Goal: Task Accomplishment & Management: Manage account settings

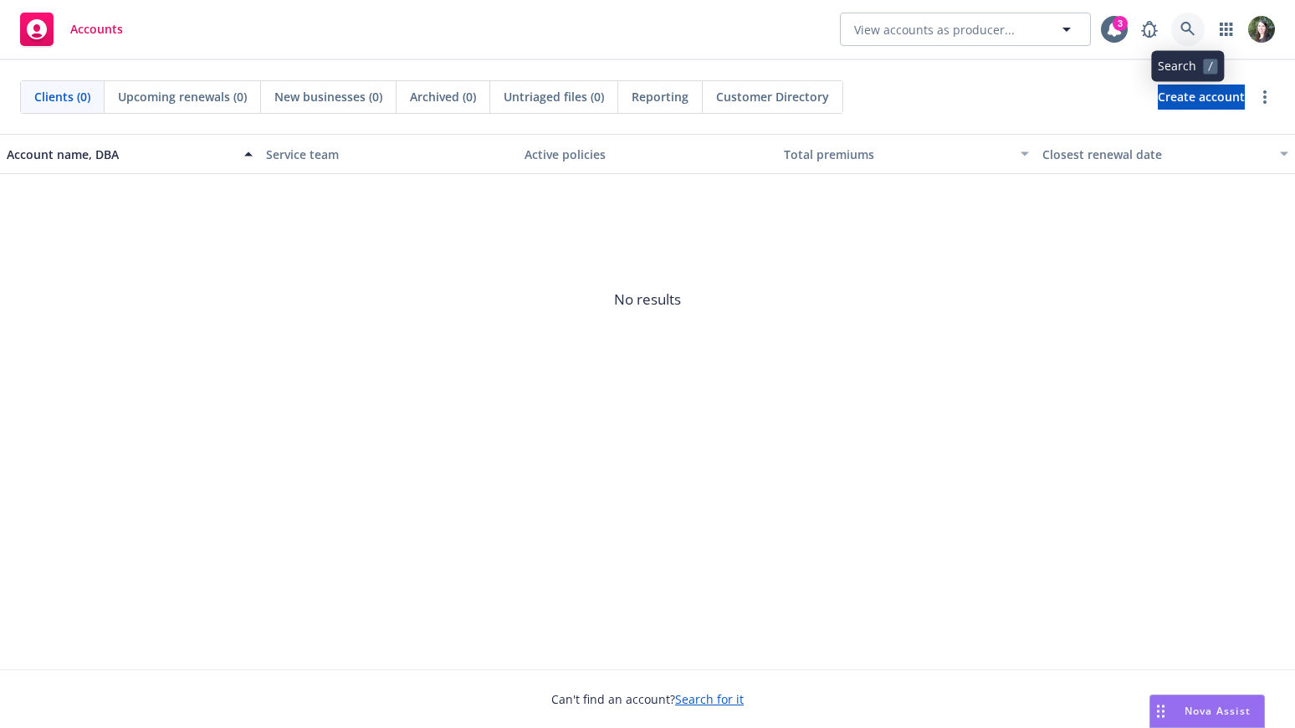
click at [1188, 33] on icon at bounding box center [1188, 29] width 15 height 15
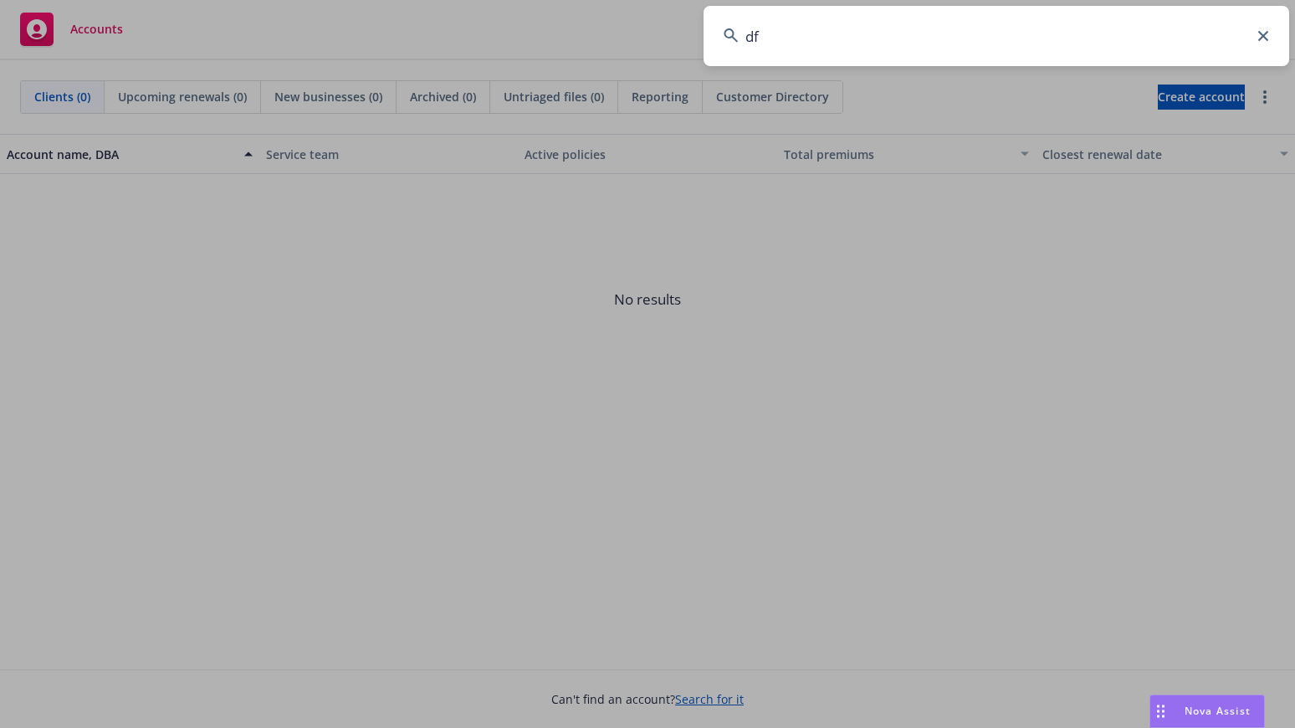
type input "d"
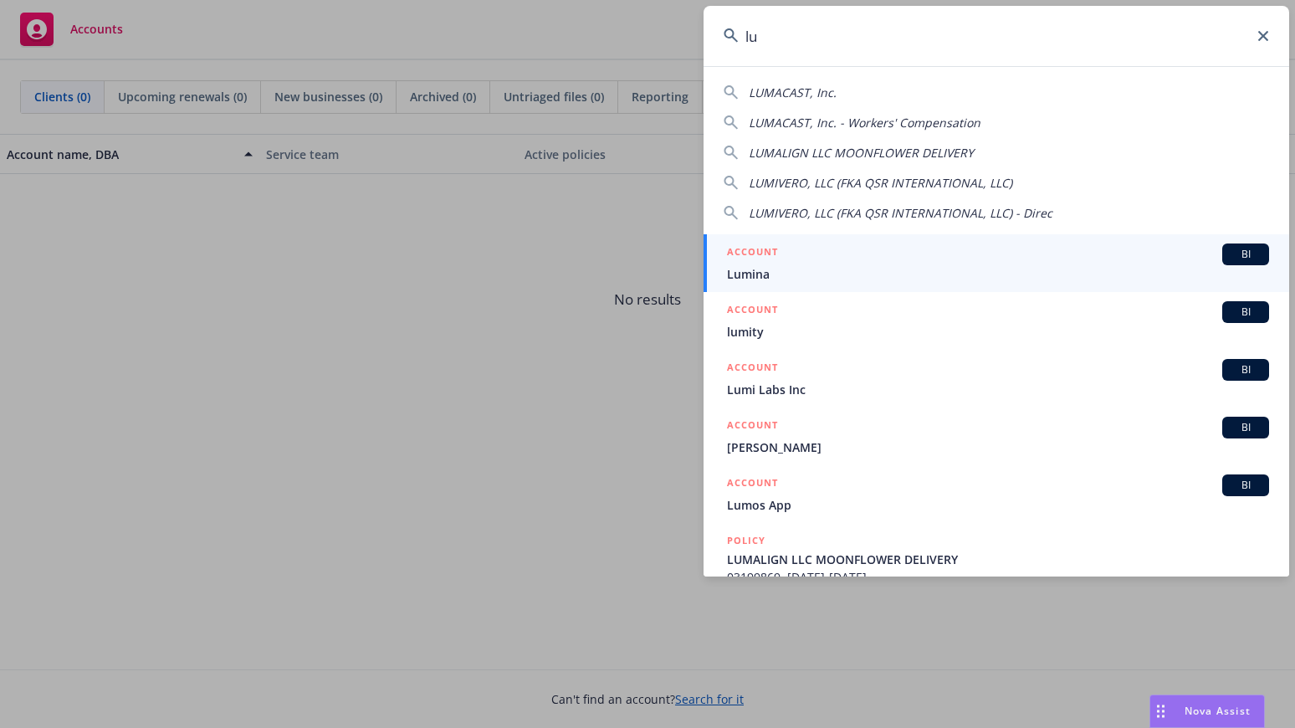
type input "l"
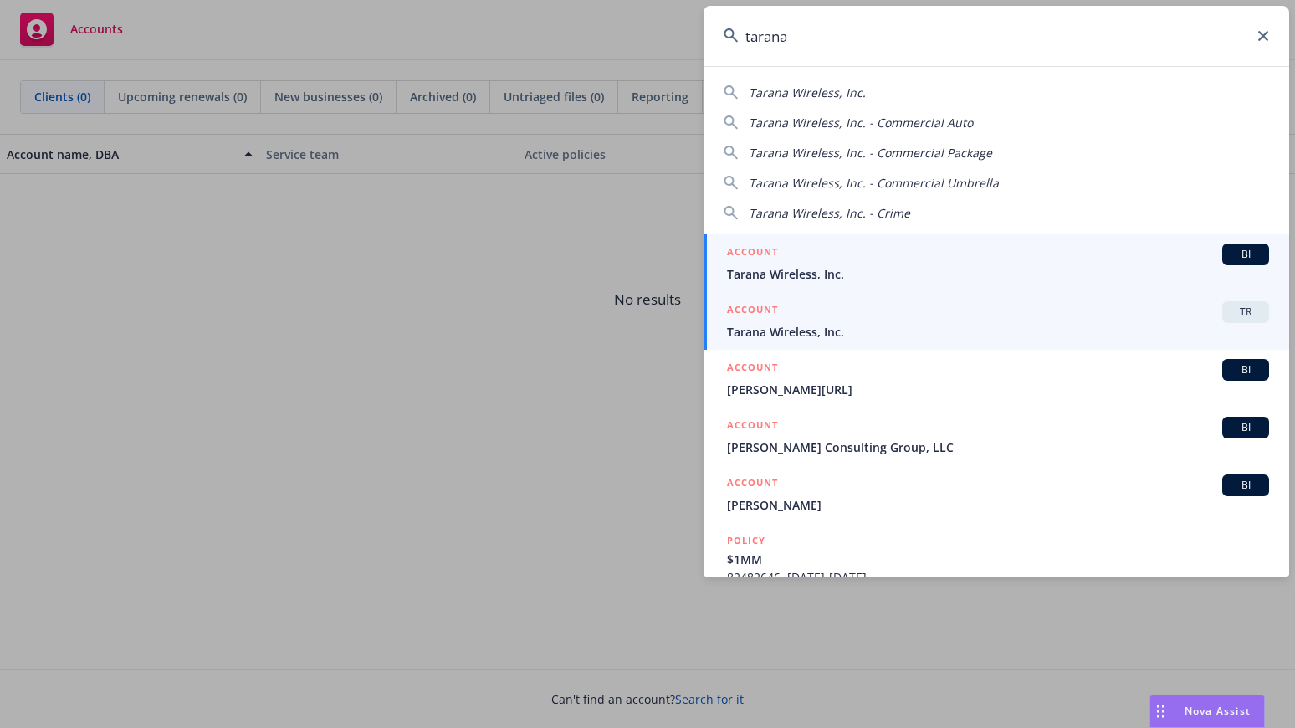
type input "tarana"
click at [839, 313] on div "ACCOUNT TR" at bounding box center [998, 312] width 542 height 22
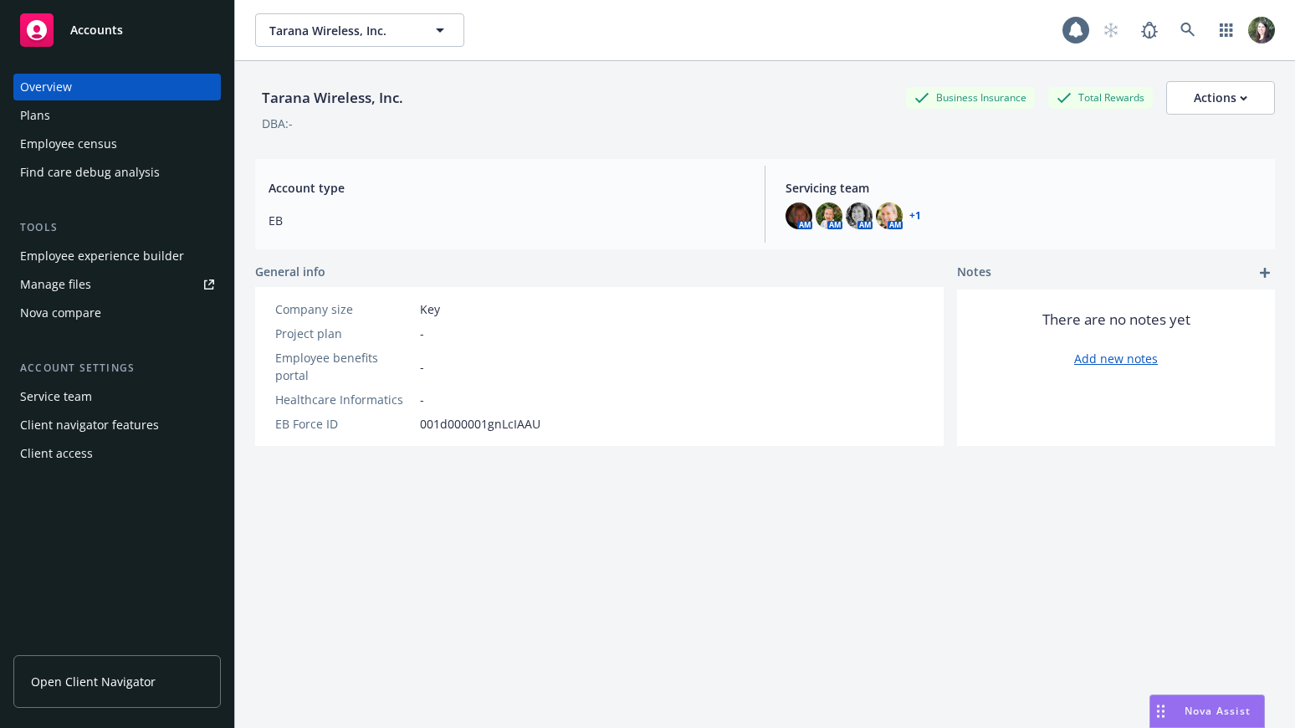
click at [109, 683] on span "Open Client Navigator" at bounding box center [93, 682] width 125 height 18
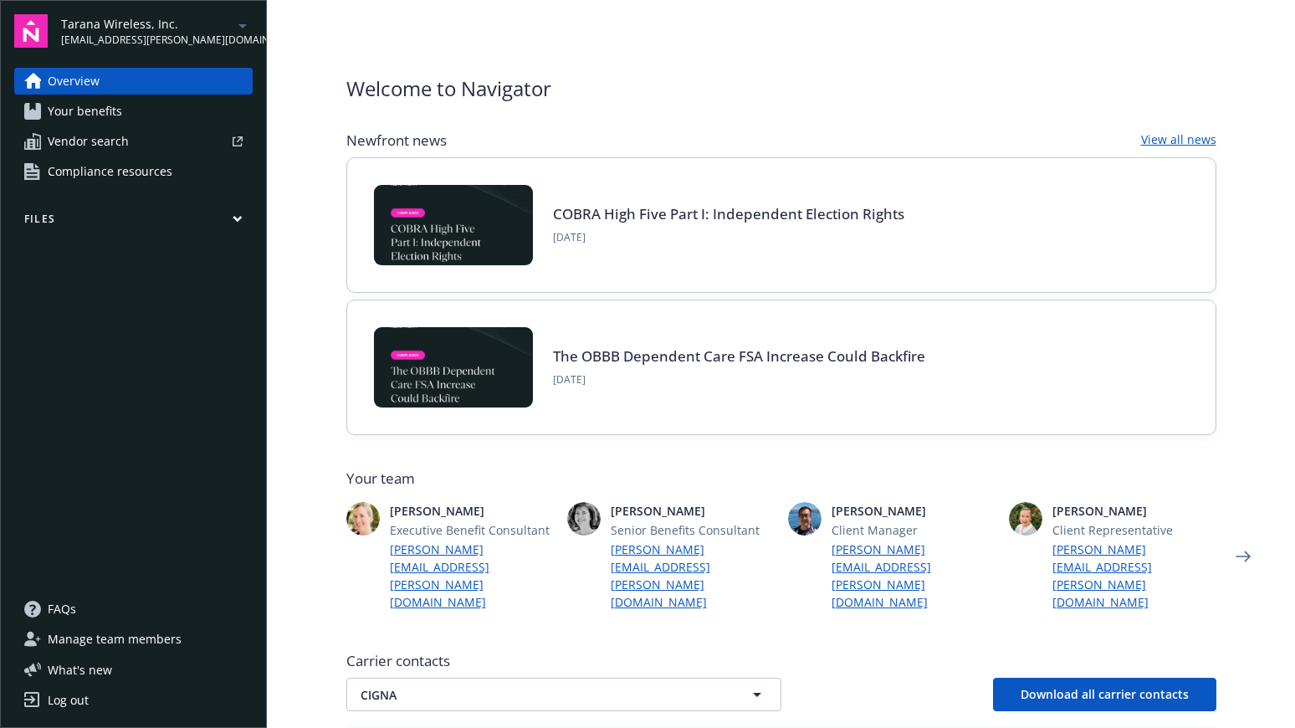
click at [133, 218] on button "Files" at bounding box center [133, 222] width 238 height 21
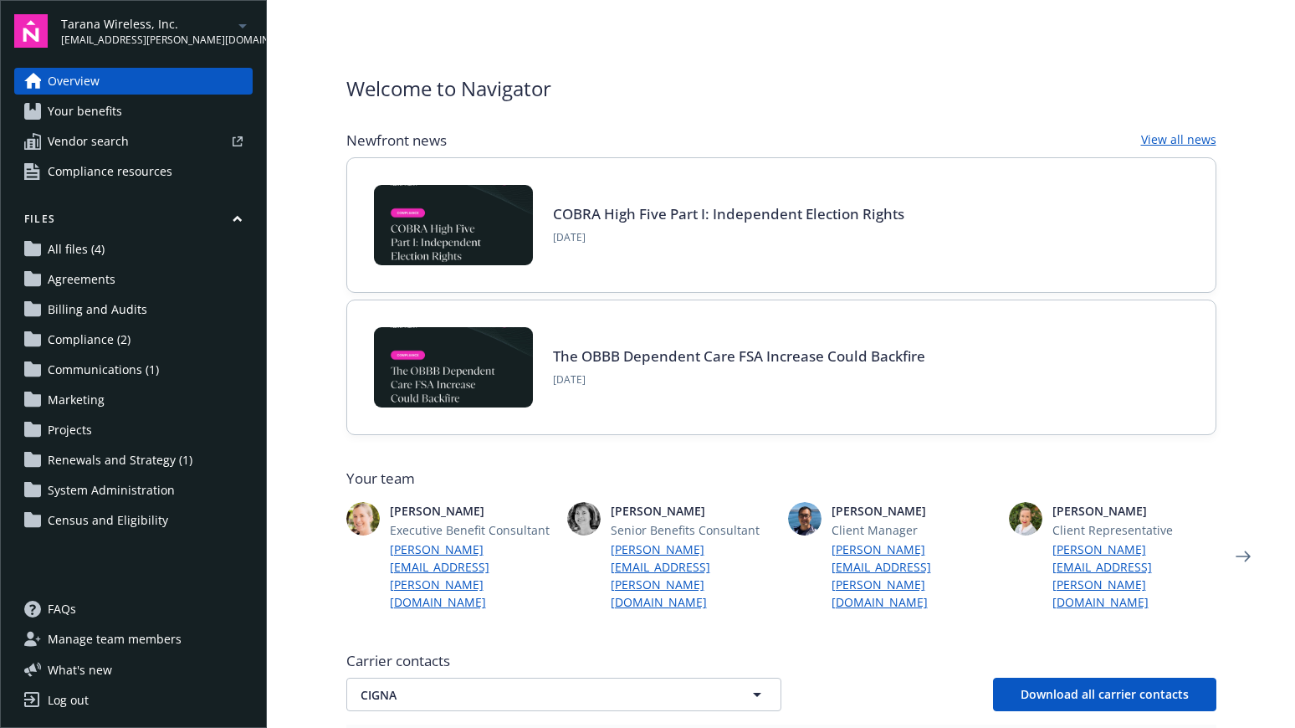
click at [170, 649] on span "Manage team members" at bounding box center [115, 639] width 134 height 27
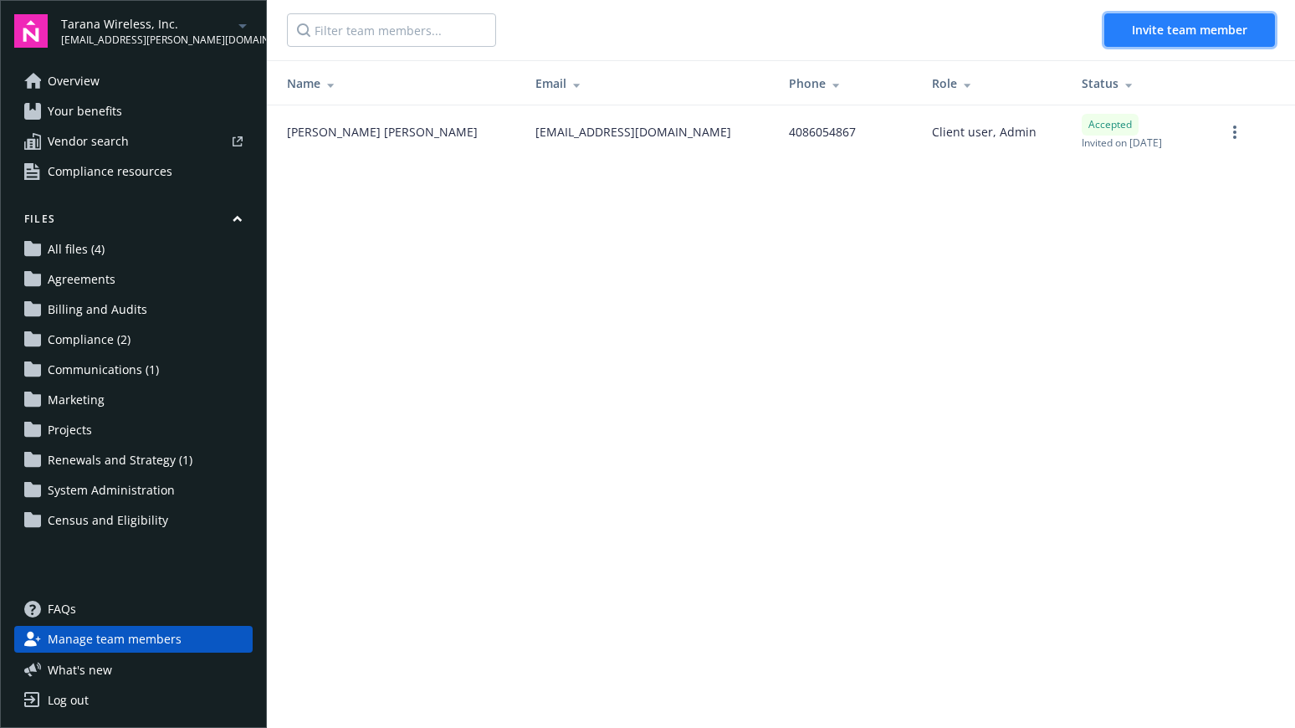
click at [1233, 41] on button "Invite team member" at bounding box center [1190, 29] width 171 height 33
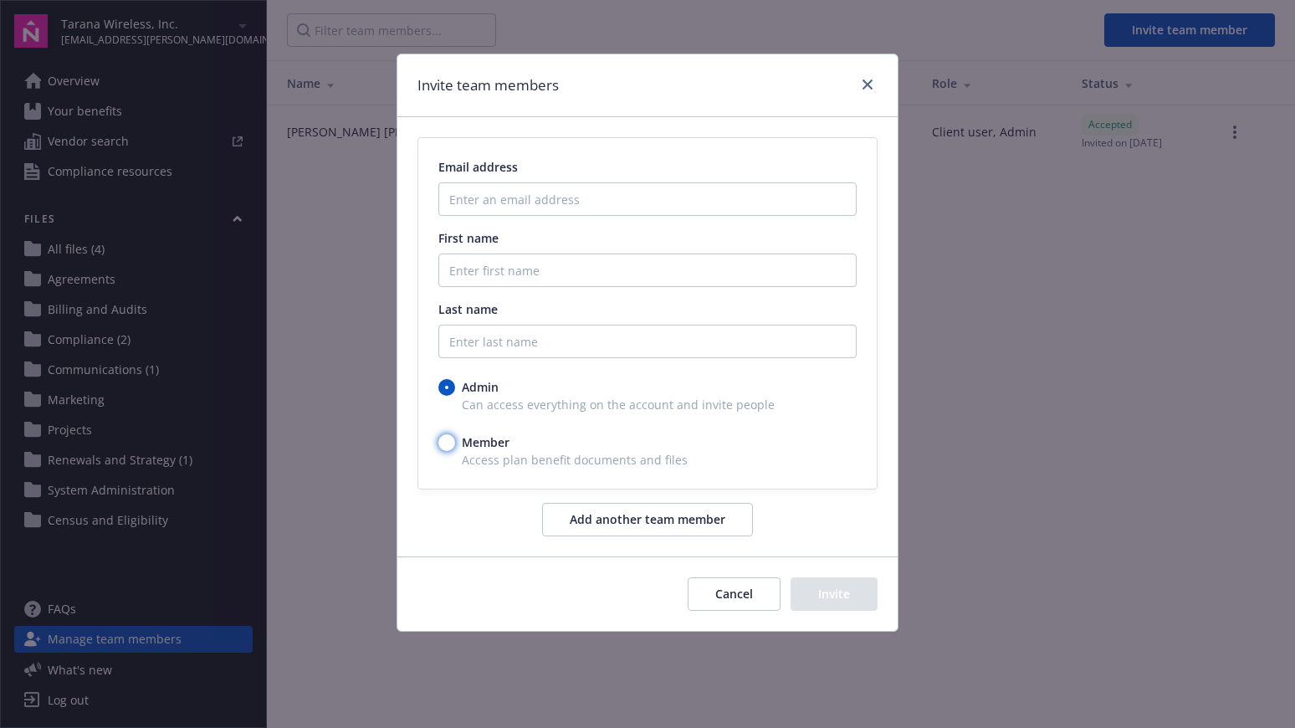
click at [448, 447] on input "Member" at bounding box center [446, 442] width 17 height 17
radio input "true"
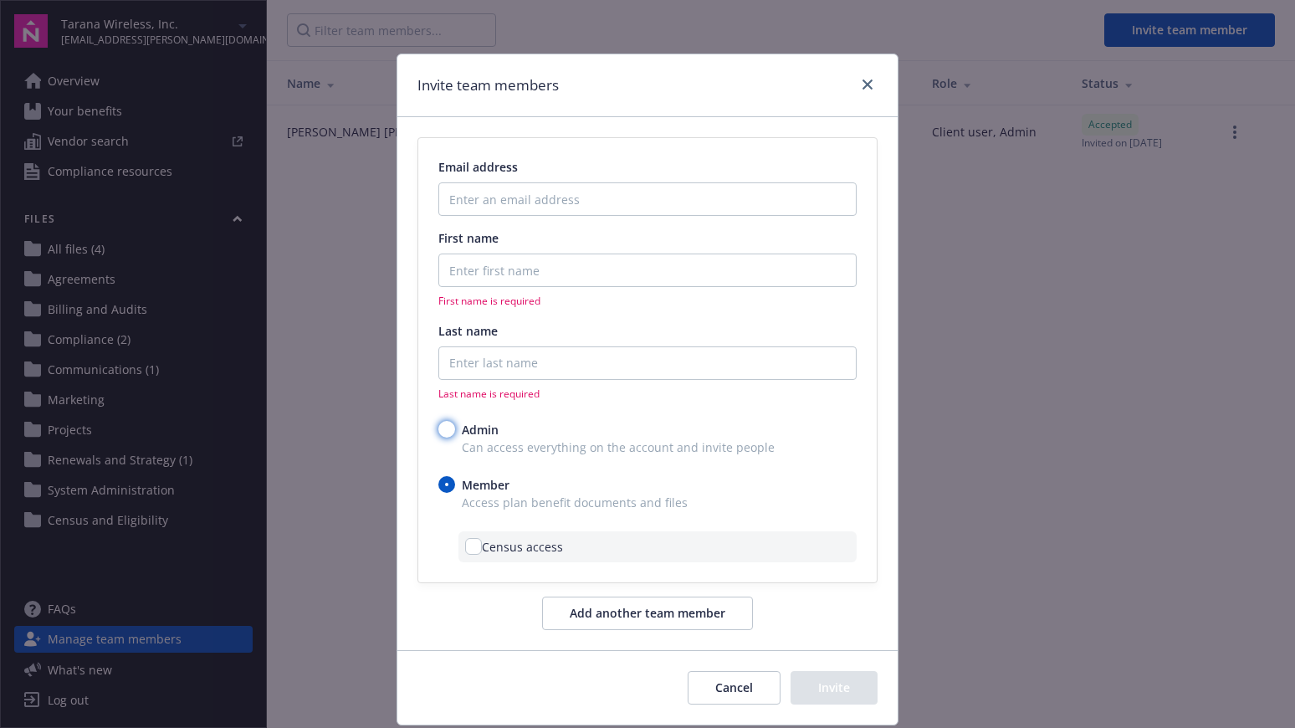
click at [440, 428] on input "Admin" at bounding box center [446, 429] width 17 height 17
radio input "true"
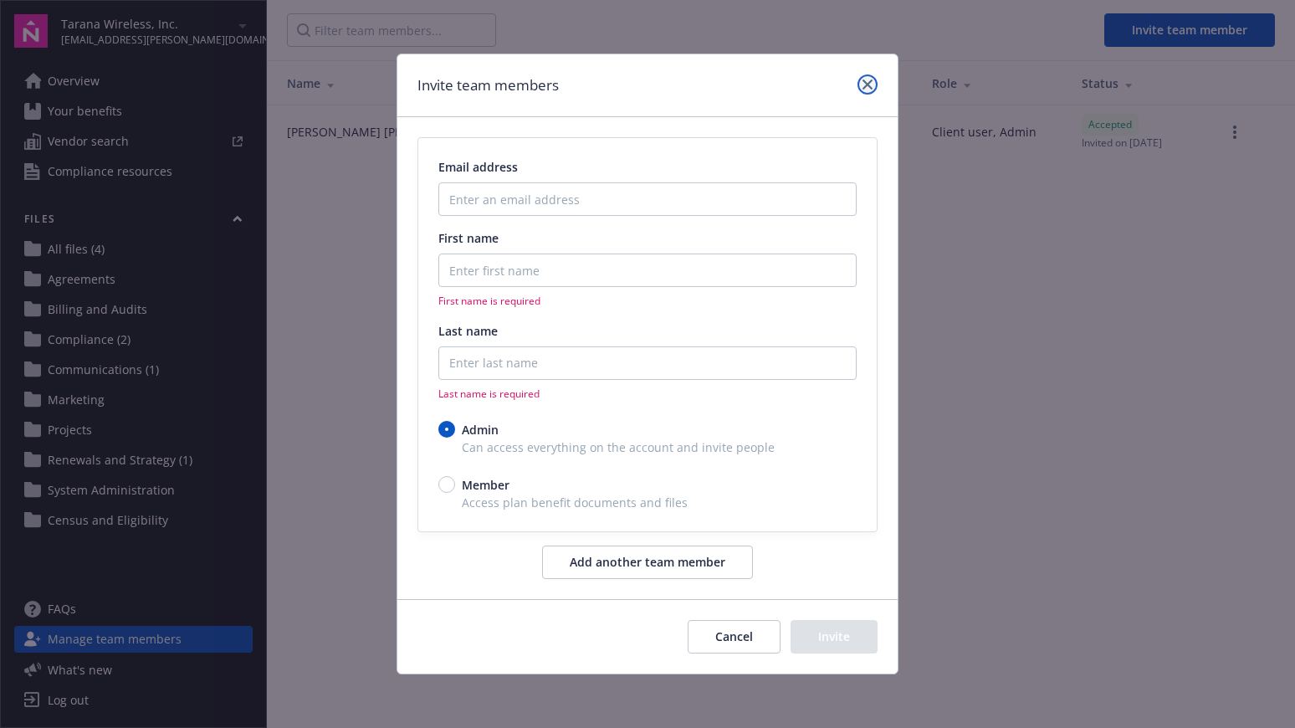
click at [859, 83] on link "close" at bounding box center [868, 84] width 20 height 20
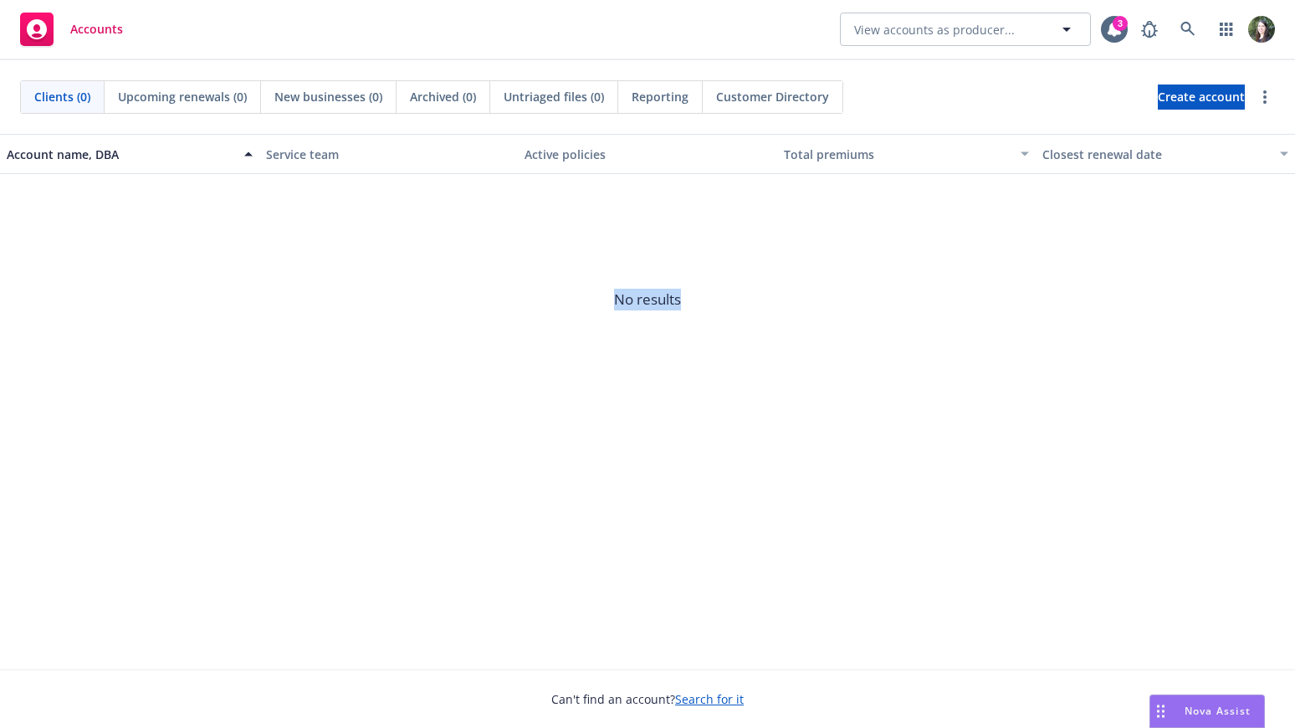
drag, startPoint x: 699, startPoint y: 308, endPoint x: 708, endPoint y: 322, distance: 16.9
click at [708, 322] on span "No results" at bounding box center [647, 299] width 1295 height 251
click at [1188, 36] on icon at bounding box center [1188, 29] width 15 height 15
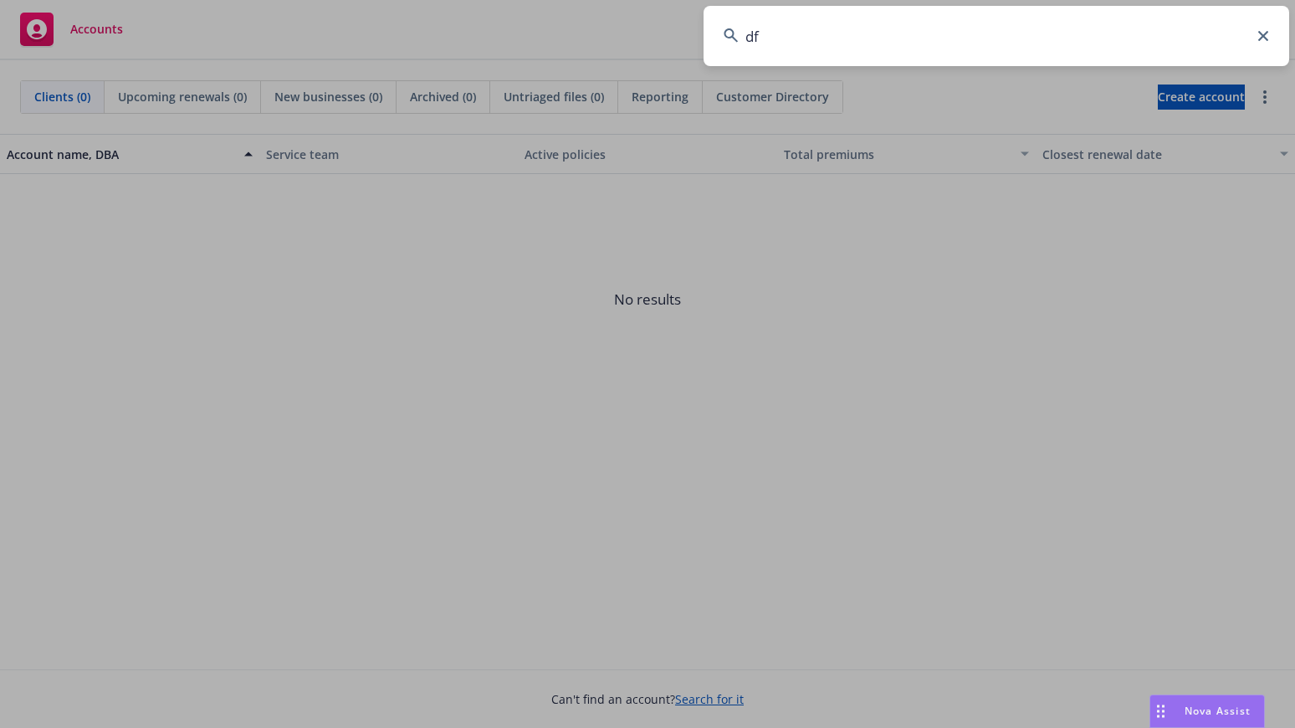
type input "d"
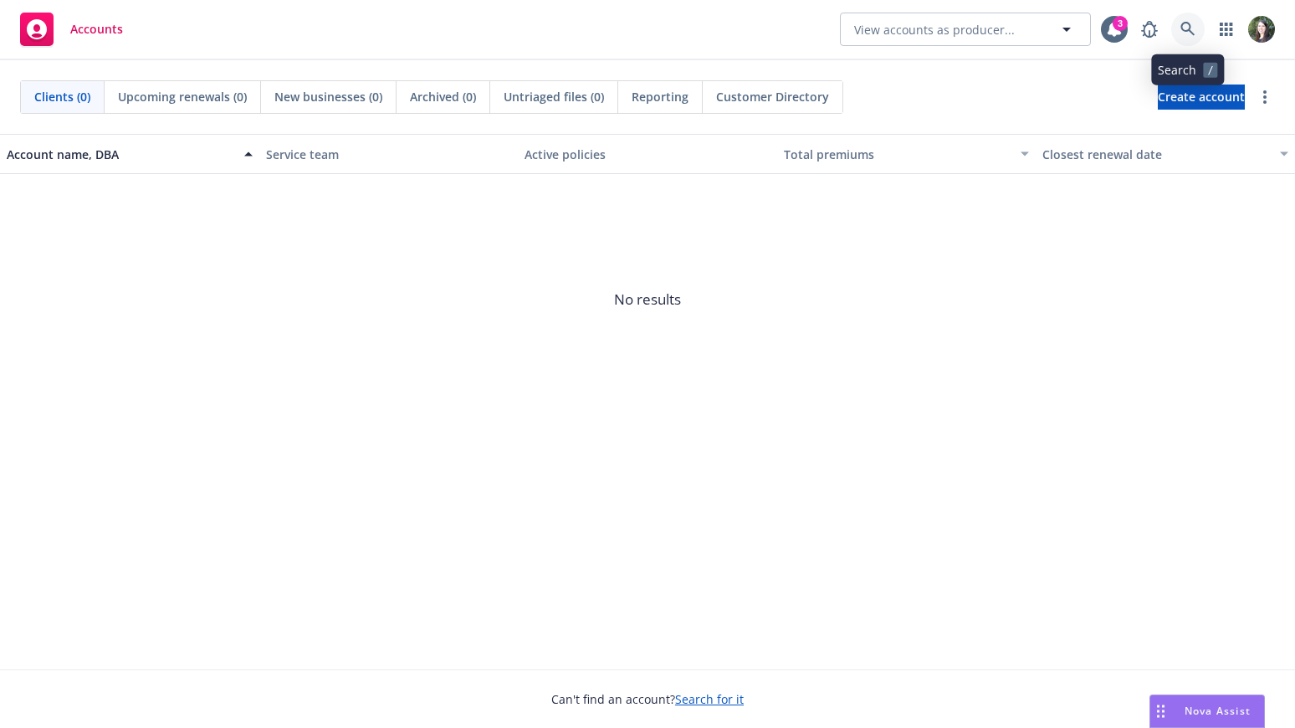
click at [1194, 27] on icon at bounding box center [1188, 29] width 15 height 15
click at [1207, 27] on div at bounding box center [1204, 29] width 142 height 33
click at [1189, 30] on icon at bounding box center [1188, 29] width 14 height 14
